Goal: Find contact information: Find contact information

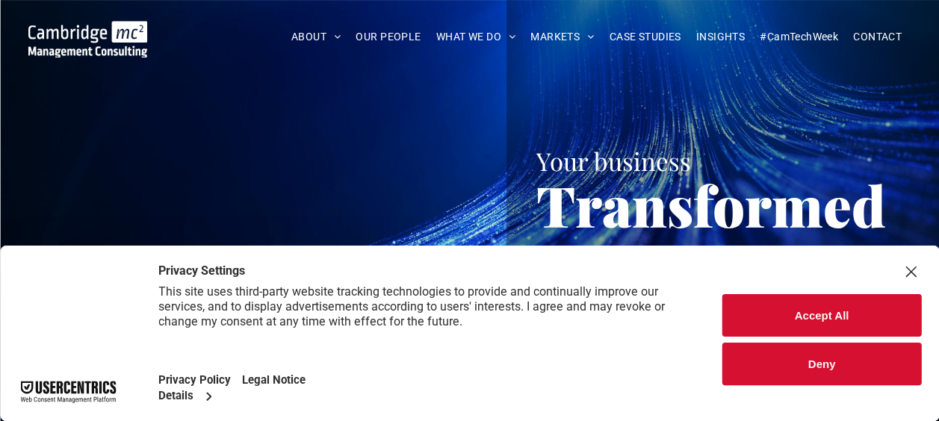
click at [817, 354] on button "Deny" at bounding box center [821, 364] width 199 height 43
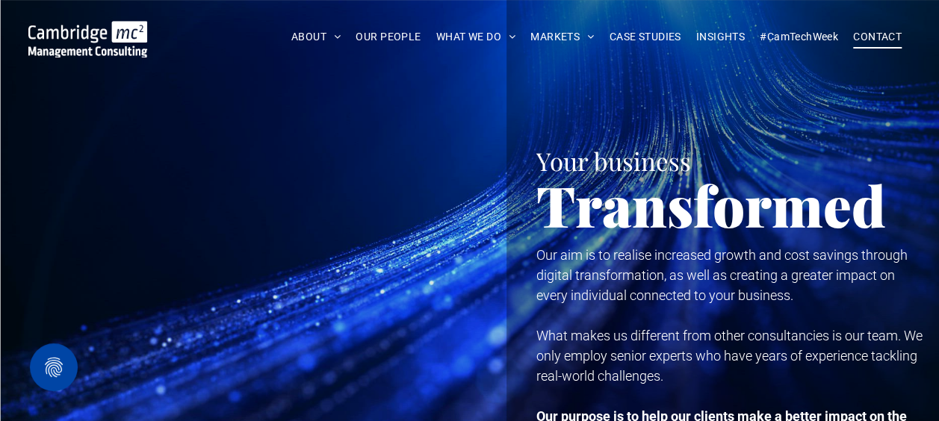
click at [889, 34] on span "CONTACT" at bounding box center [877, 36] width 49 height 23
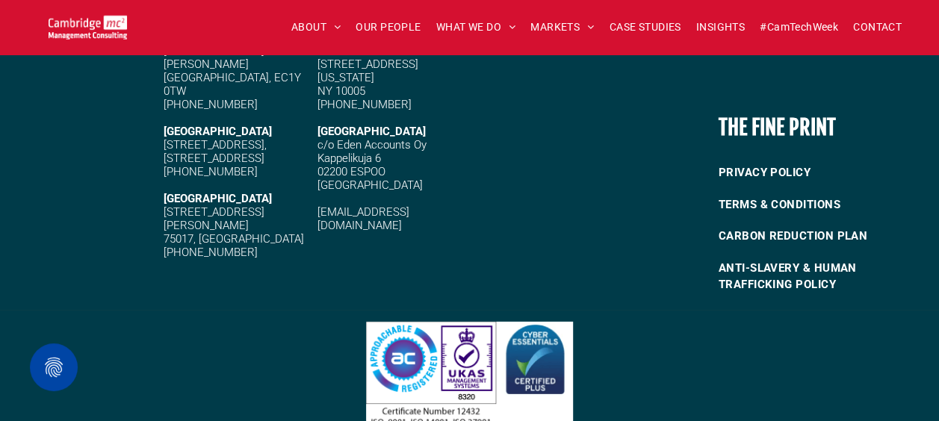
scroll to position [2030, 0]
